Goal: Find specific page/section: Find specific page/section

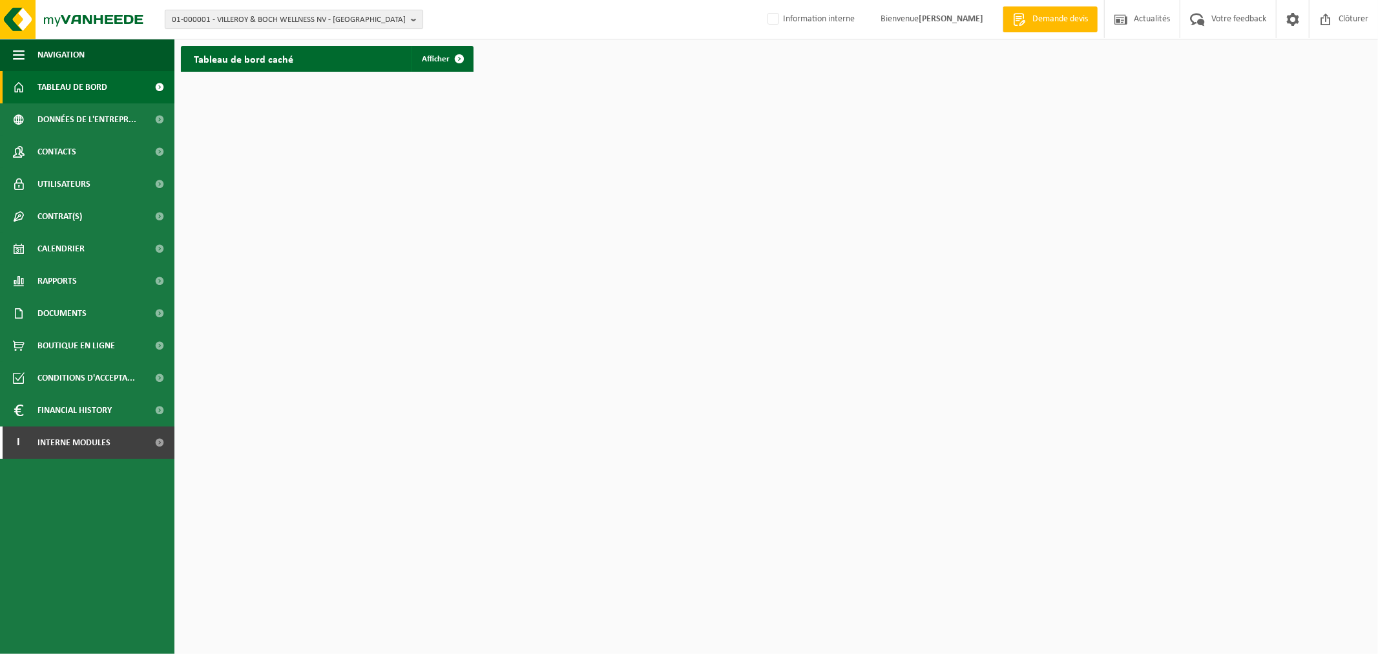
click at [313, 16] on span "01-000001 - VILLEROY & BOCH WELLNESS NV - ROESELARE" at bounding box center [289, 19] width 234 height 19
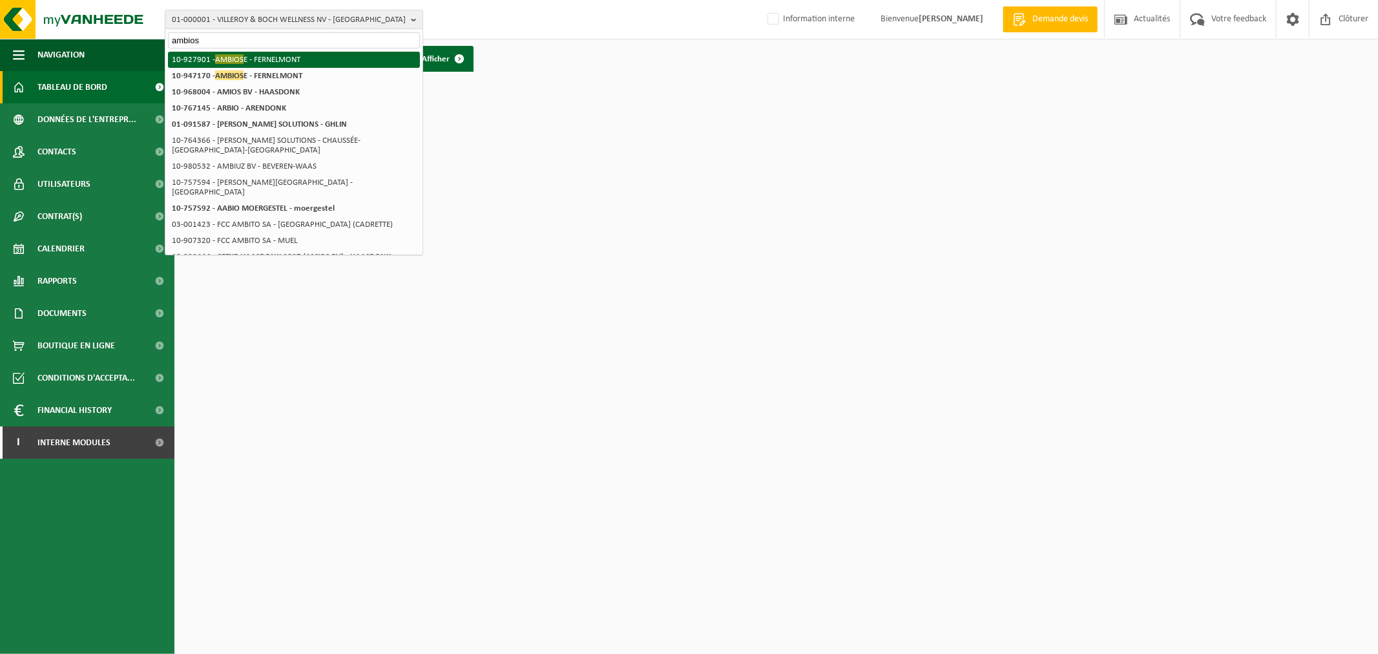
type input "ambios"
click at [295, 56] on li "10-927901 - AMBIOS E - FERNELMONT" at bounding box center [294, 60] width 252 height 16
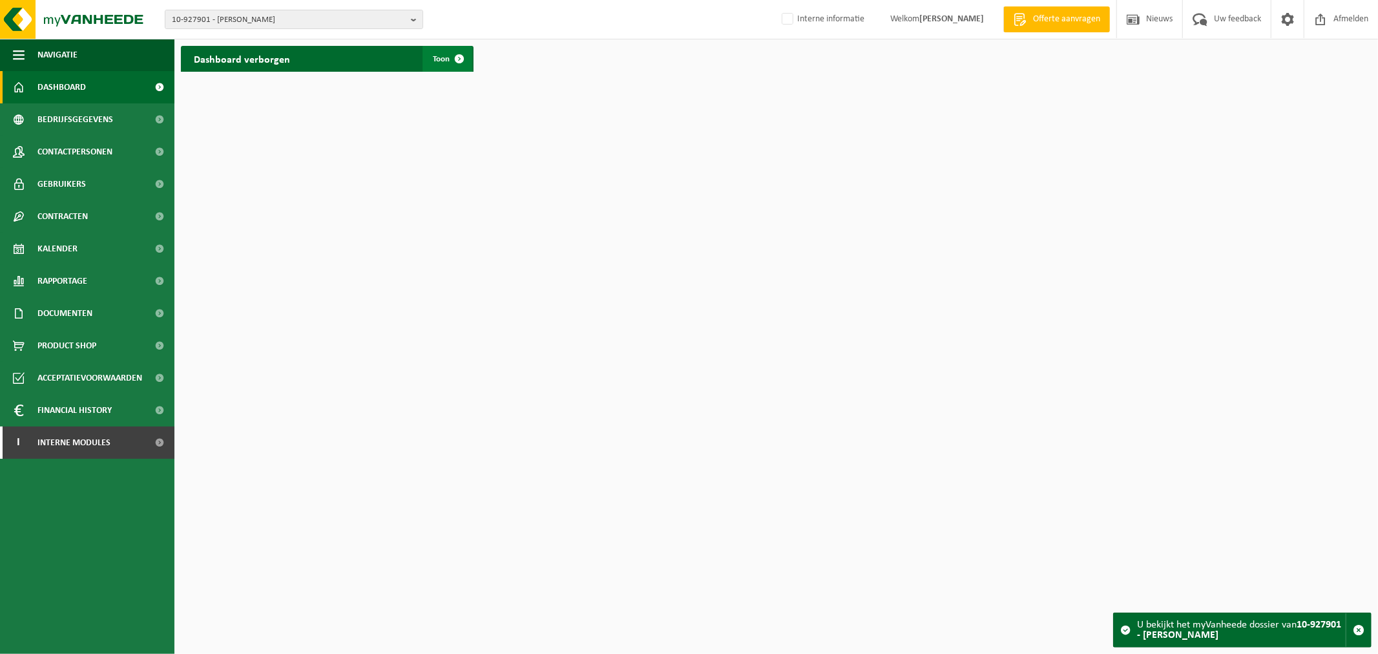
click at [435, 59] on span "Toon" at bounding box center [441, 59] width 17 height 8
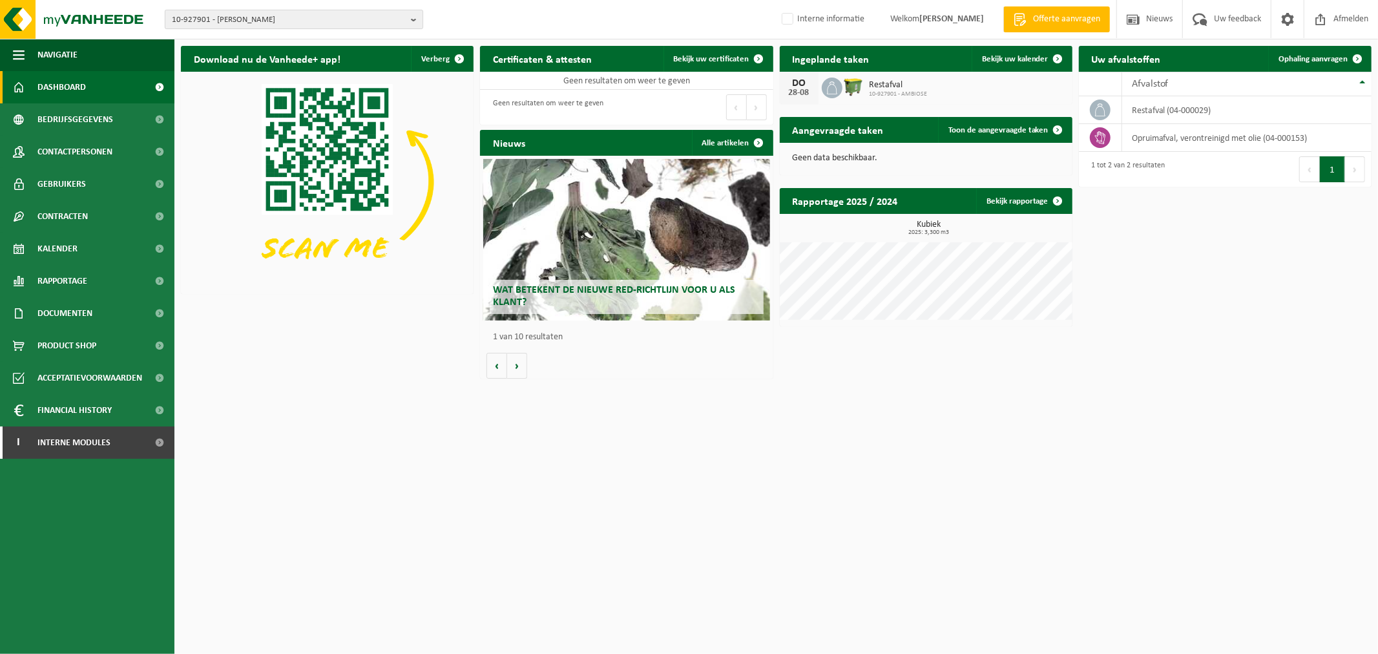
click at [246, 23] on span "10-927901 - AMBIOSE - FERNELMONT" at bounding box center [289, 19] width 234 height 19
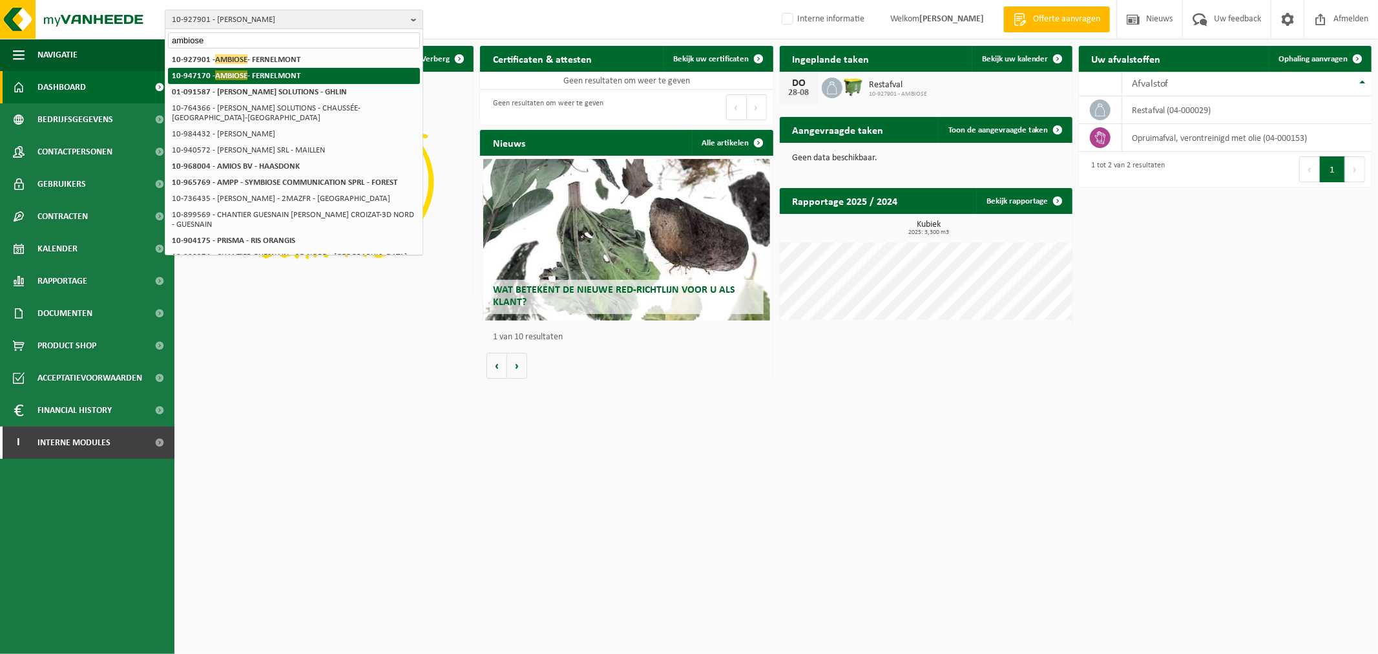
type input "ambiose"
click at [264, 72] on strong "10-947170 - AMBIOSE - FERNELMONT" at bounding box center [236, 75] width 129 height 10
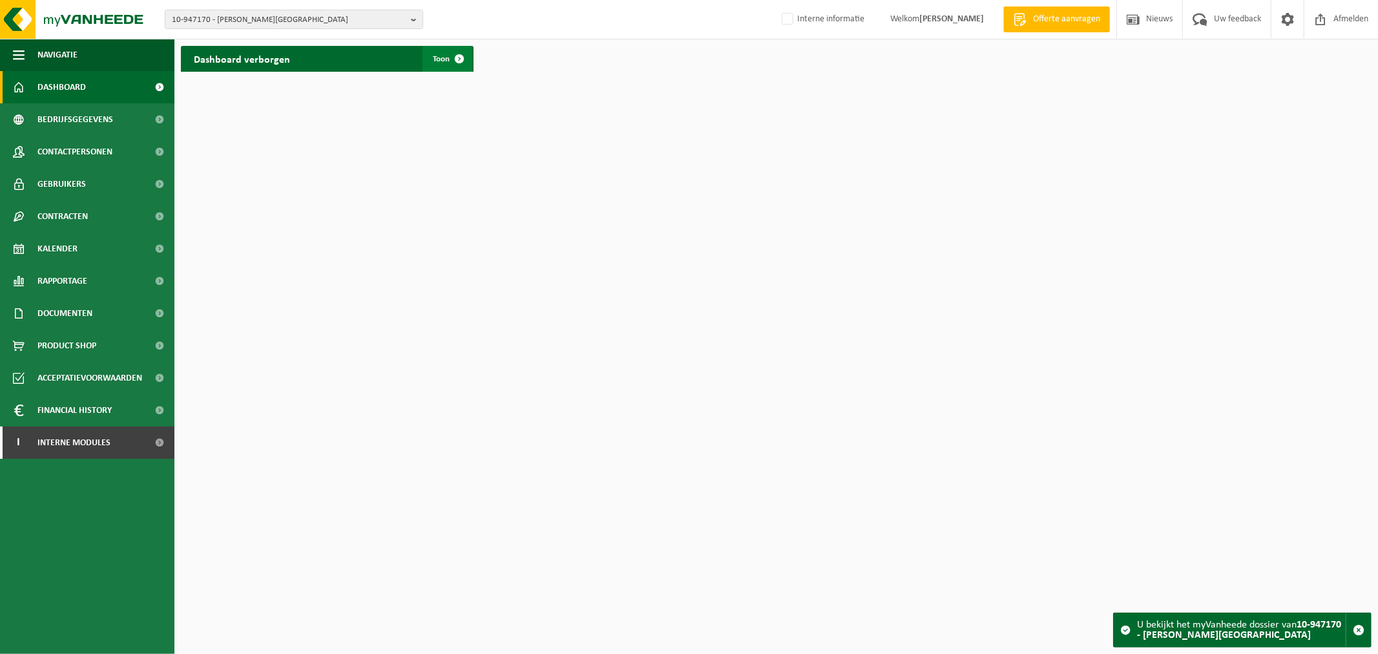
click at [445, 67] on link "Toon" at bounding box center [448, 59] width 50 height 26
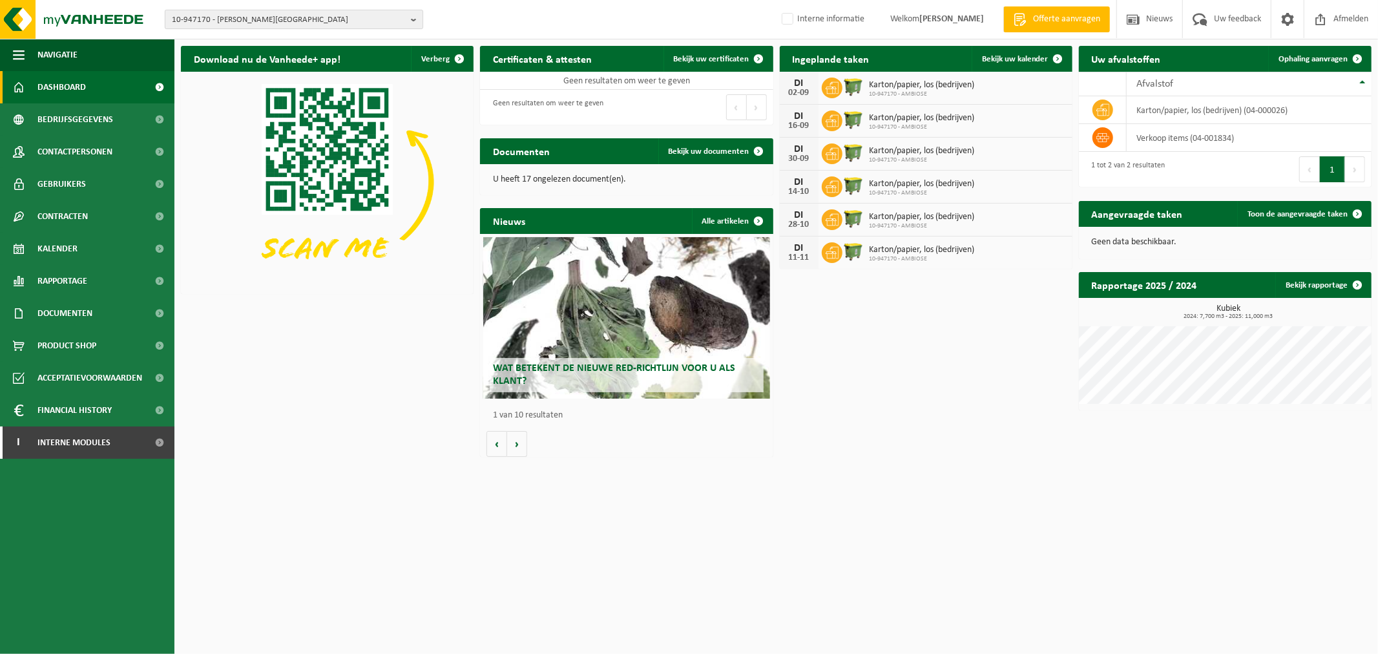
click at [268, 28] on span "10-947170 - AMBIOSE - FERNELMONT" at bounding box center [289, 19] width 234 height 19
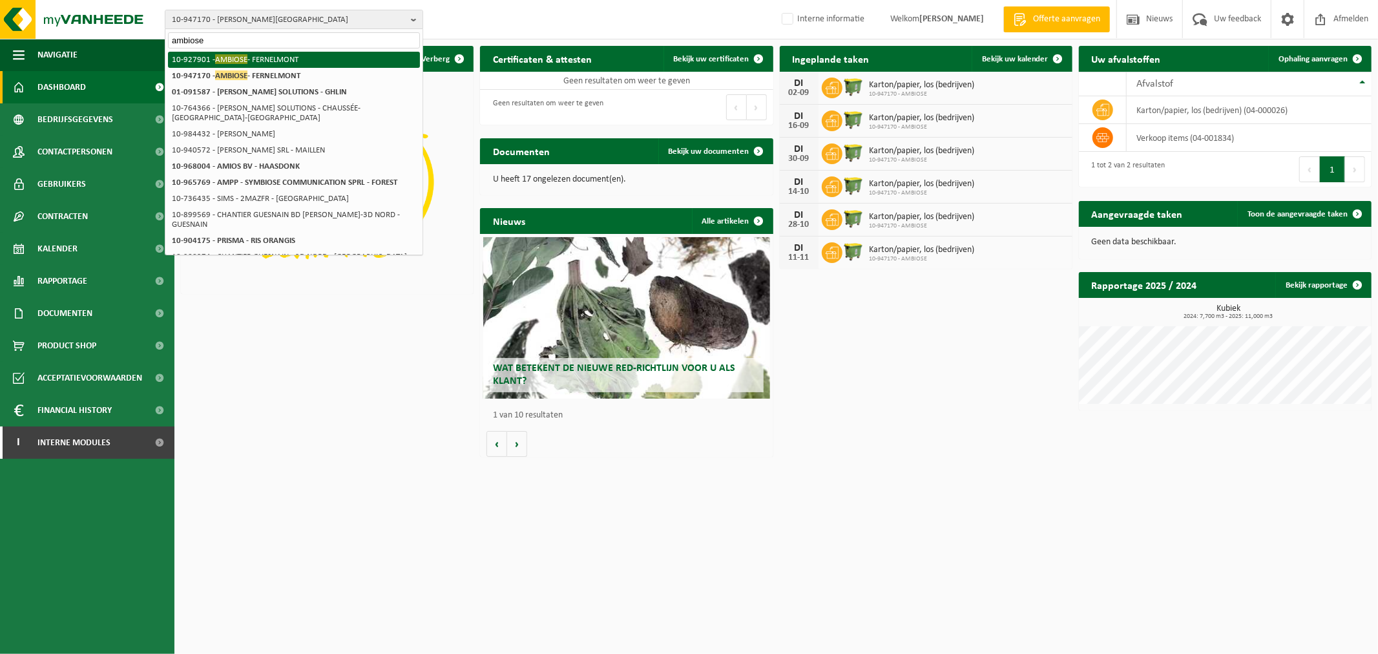
type input "ambiose"
click at [279, 52] on li "10-927901 - AMBIOSE - FERNELMONT" at bounding box center [294, 60] width 252 height 16
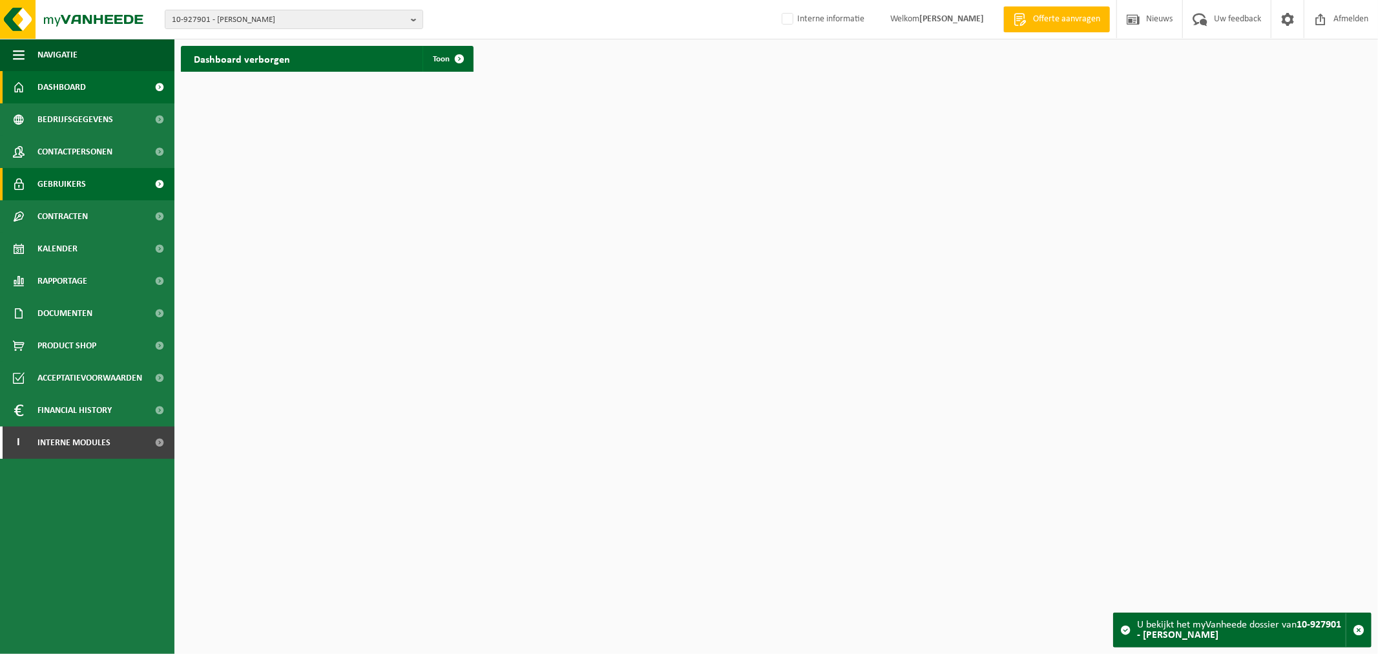
click at [90, 186] on link "Gebruikers" at bounding box center [87, 184] width 174 height 32
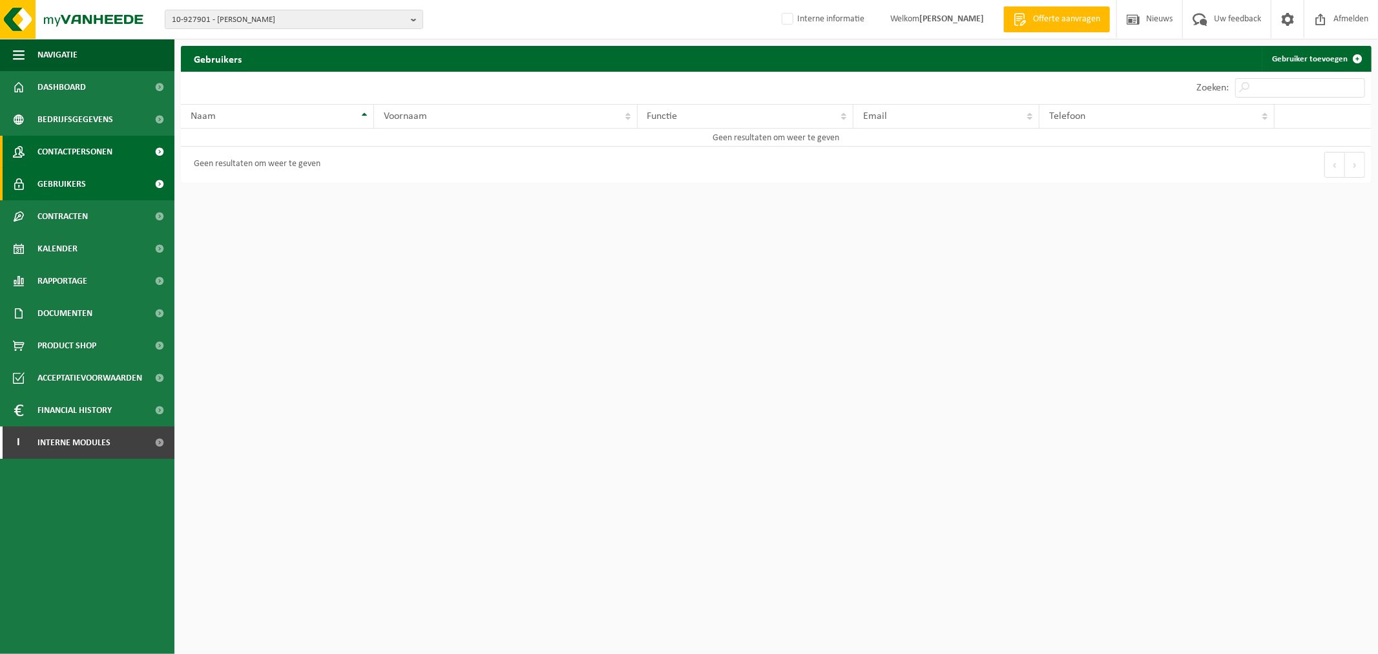
click at [109, 160] on span "Contactpersonen" at bounding box center [74, 152] width 75 height 32
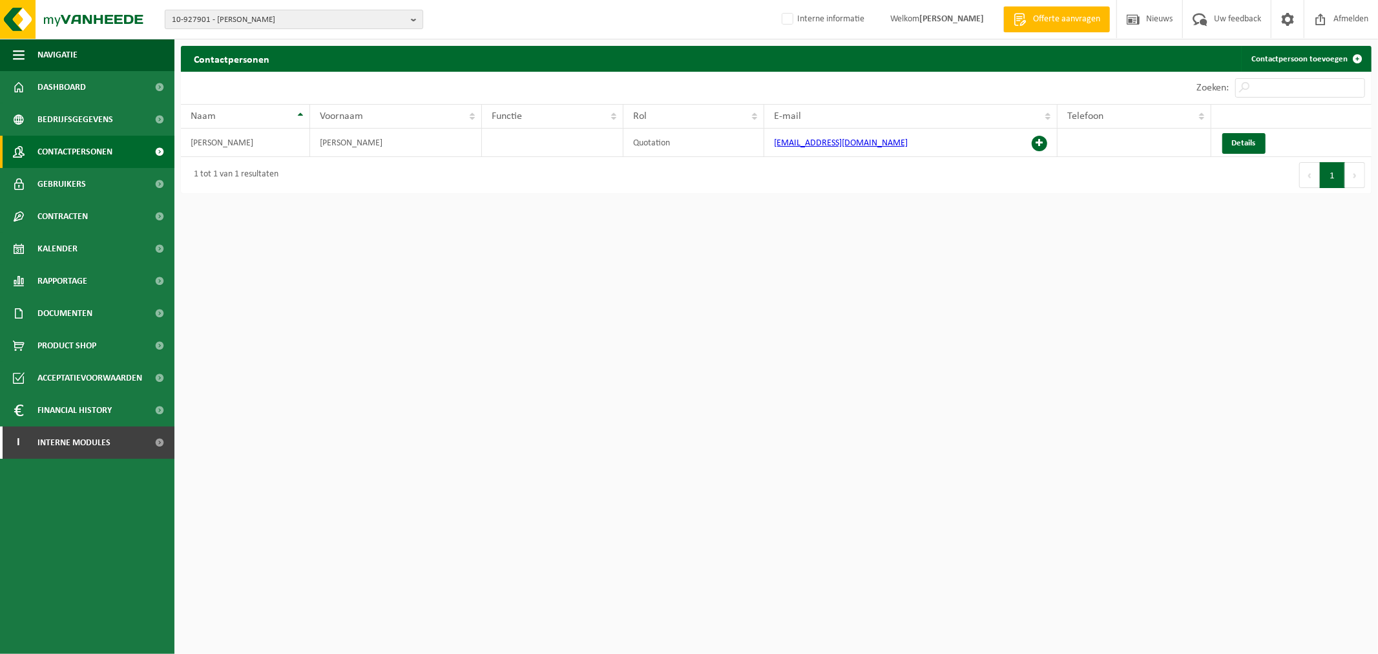
click at [355, 22] on span "10-927901 - AMBIOSE - FERNELMONT" at bounding box center [289, 19] width 234 height 19
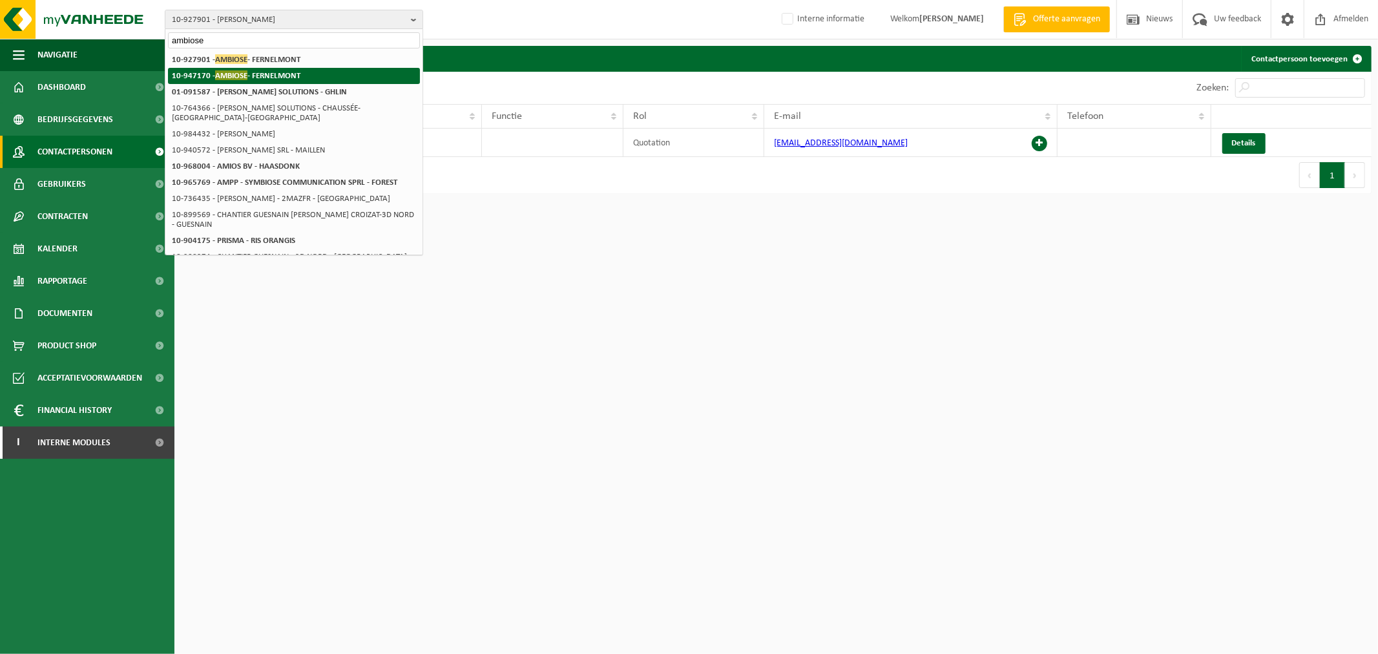
type input "ambiose"
click at [315, 74] on li "10-947170 - AMBIOSE - FERNELMONT" at bounding box center [294, 76] width 252 height 16
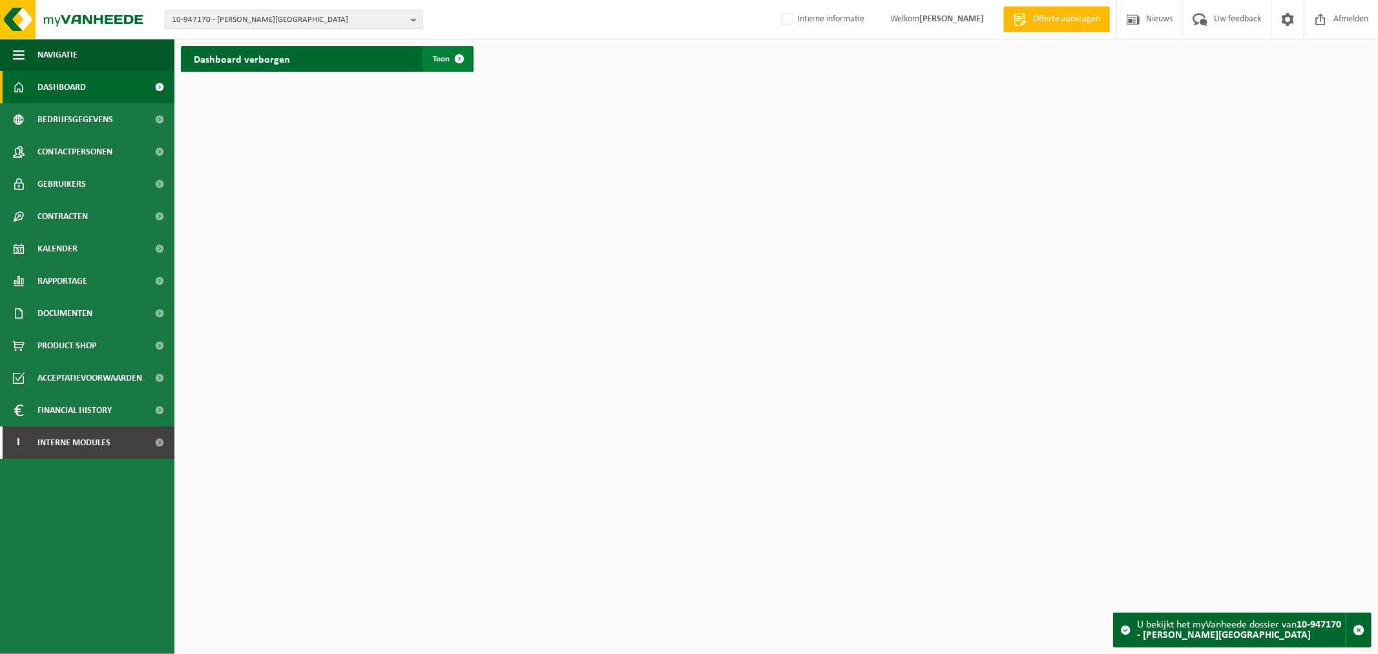
click at [465, 54] on span at bounding box center [460, 59] width 26 height 26
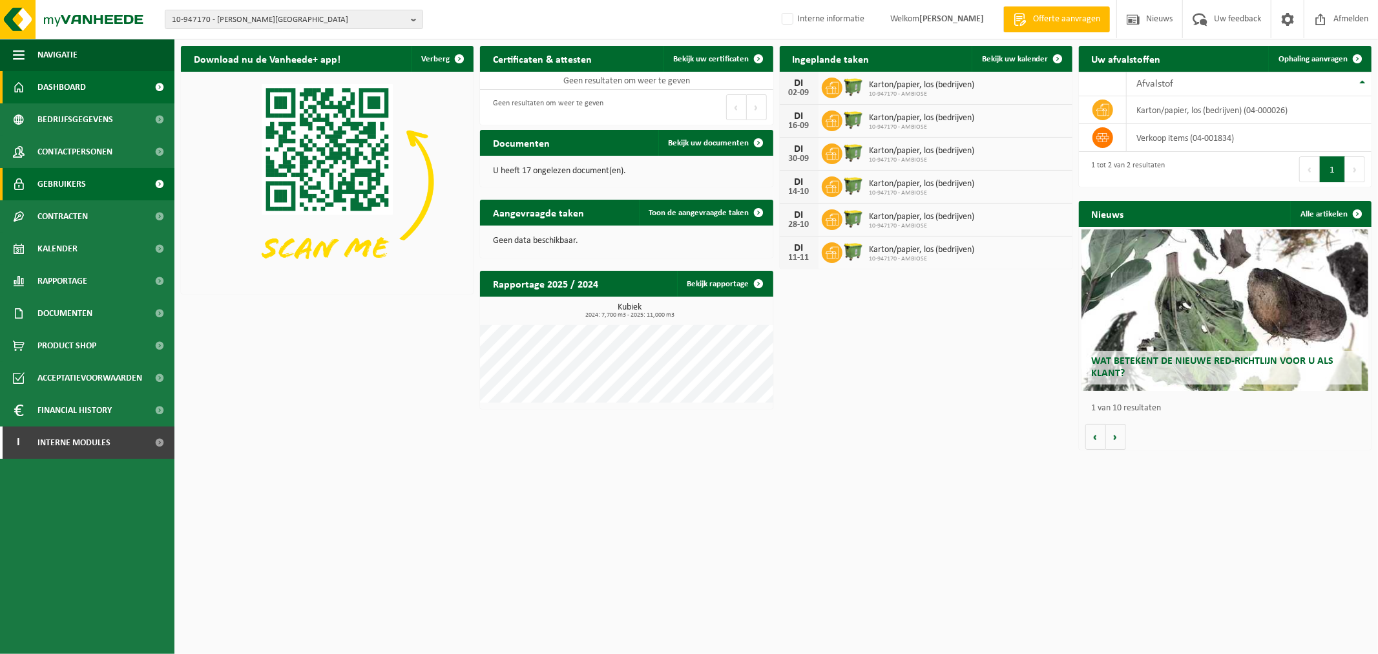
click at [87, 183] on link "Gebruikers" at bounding box center [87, 184] width 174 height 32
